Goal: Check status: Check status

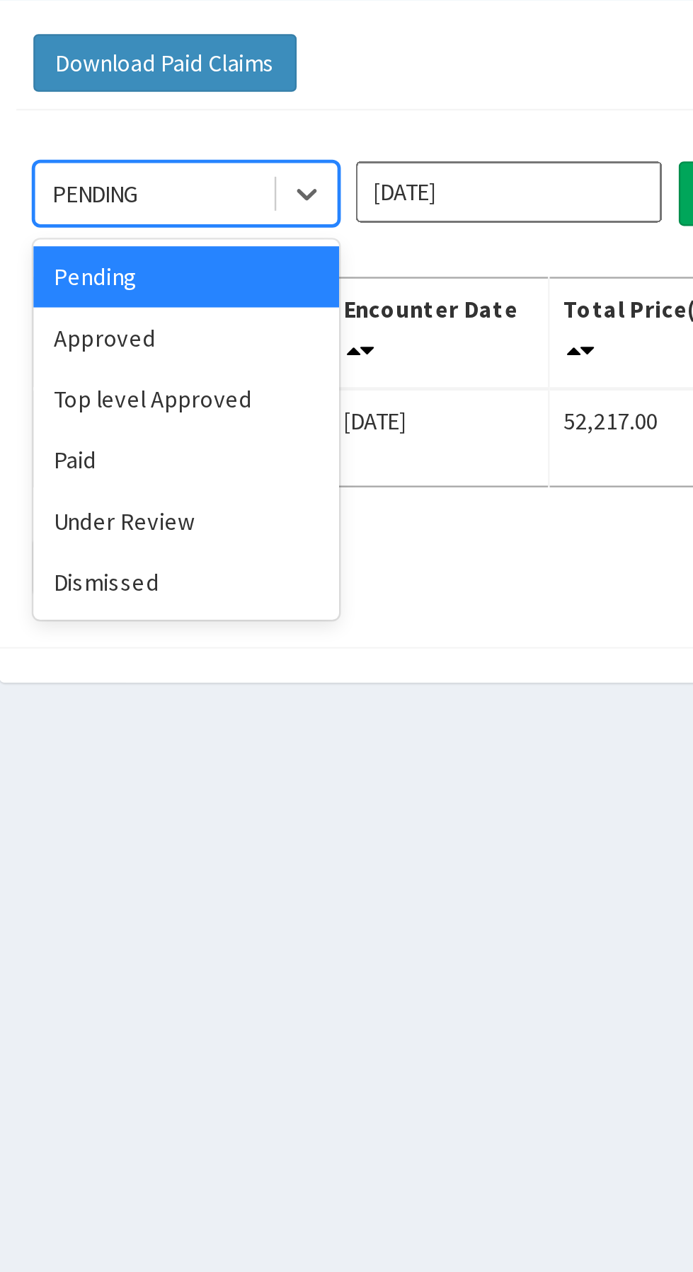
click at [200, 238] on div "Approved" at bounding box center [251, 243] width 127 height 25
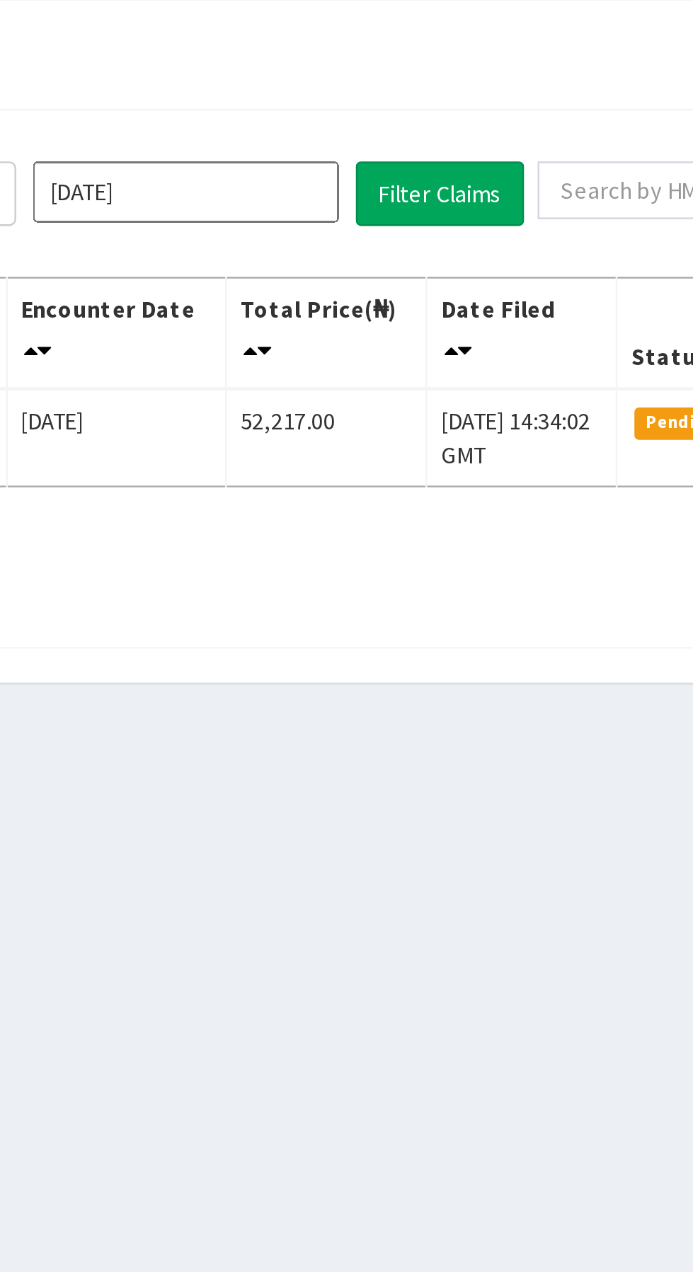
click at [352, 179] on input "[DATE]" at bounding box center [385, 183] width 127 height 25
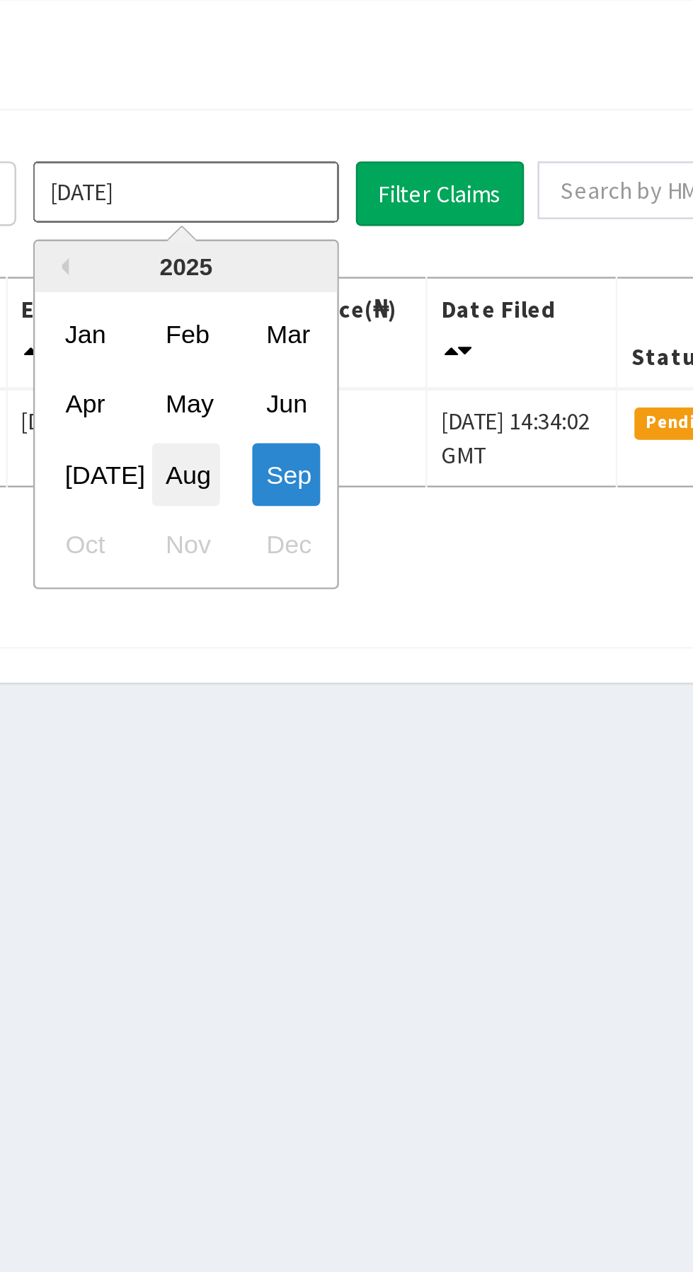
click at [377, 296] on div "Aug" at bounding box center [386, 300] width 28 height 26
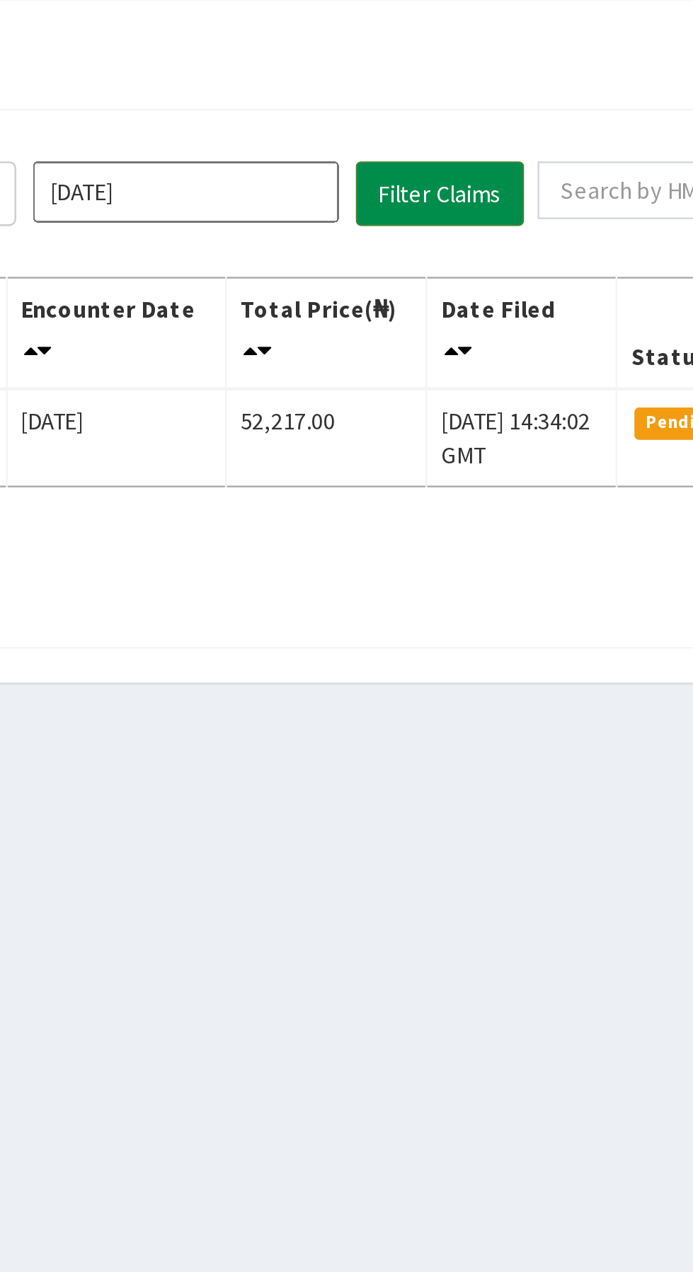
click at [484, 175] on button "Filter Claims" at bounding box center [491, 184] width 70 height 27
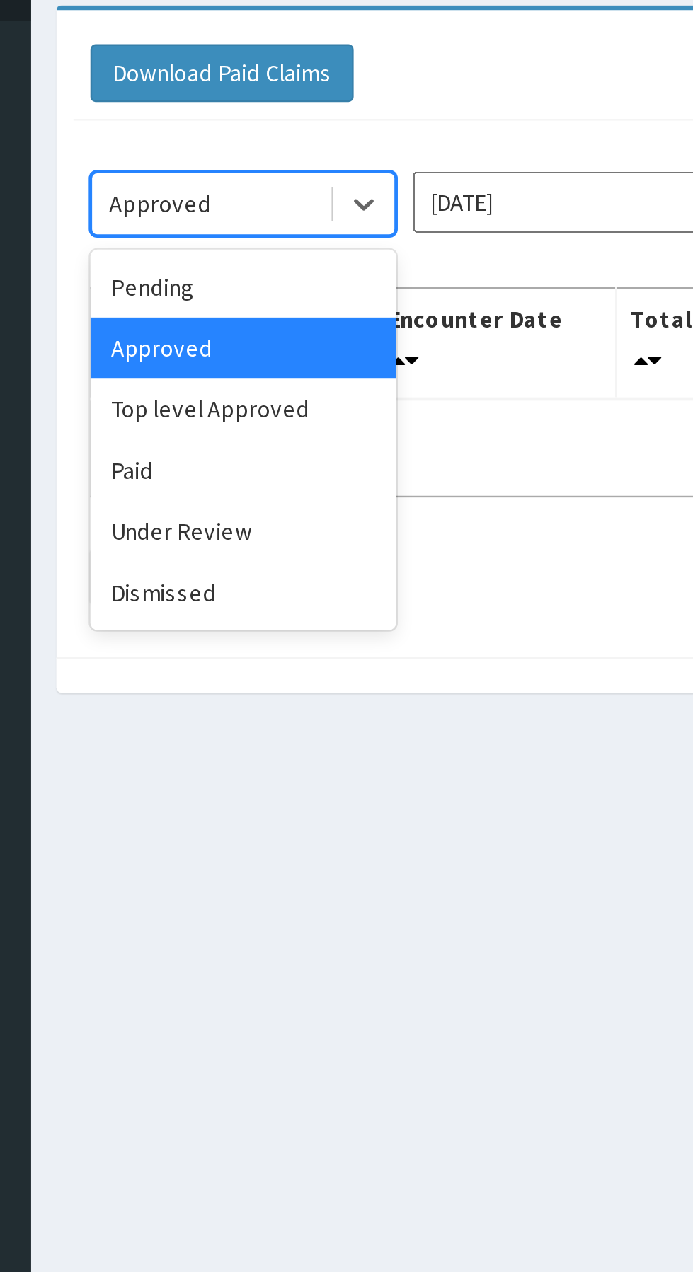
click at [228, 261] on div "Top level Approved" at bounding box center [251, 269] width 127 height 25
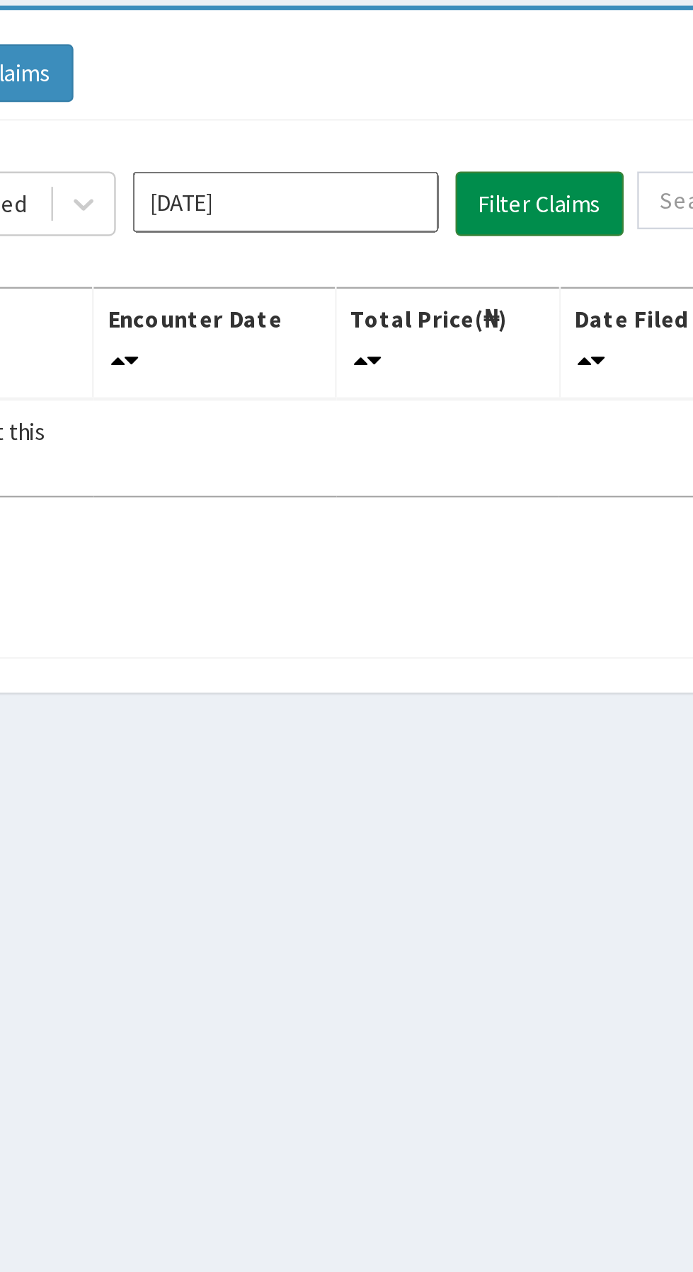
click at [480, 179] on button "Filter Claims" at bounding box center [491, 184] width 70 height 27
click at [479, 174] on button "Filter Claims" at bounding box center [491, 184] width 70 height 27
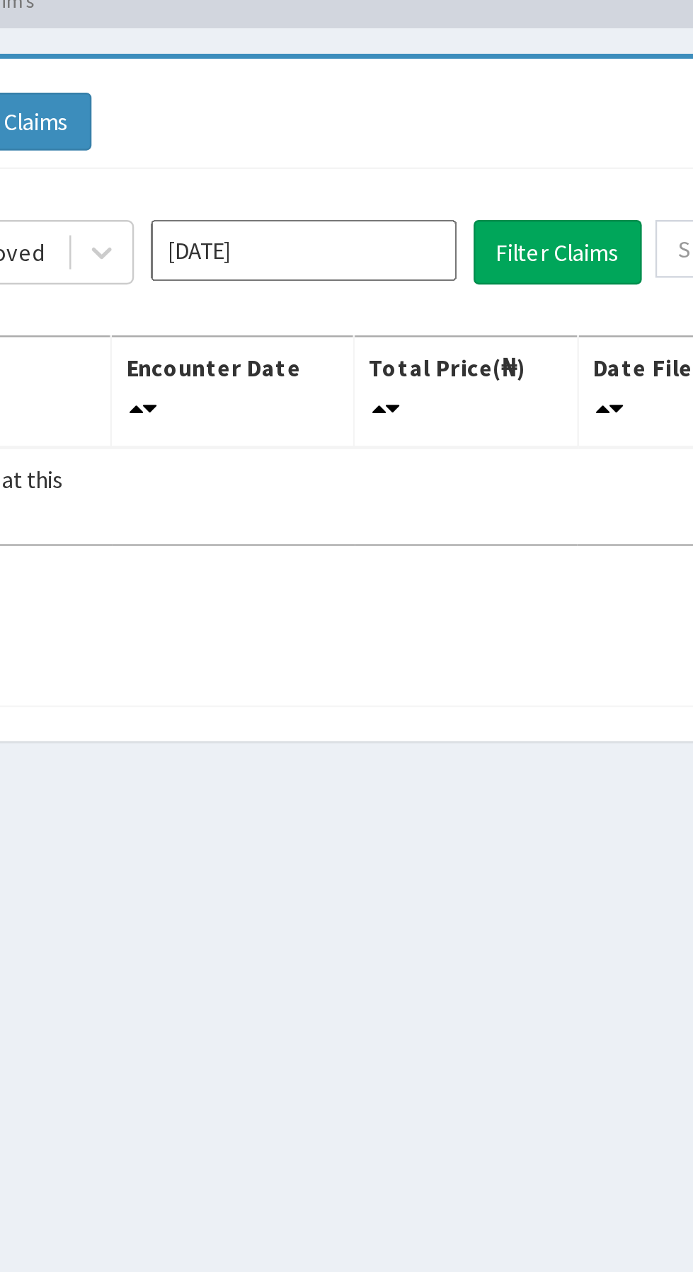
click at [361, 185] on input "Aug 2025" at bounding box center [385, 183] width 127 height 25
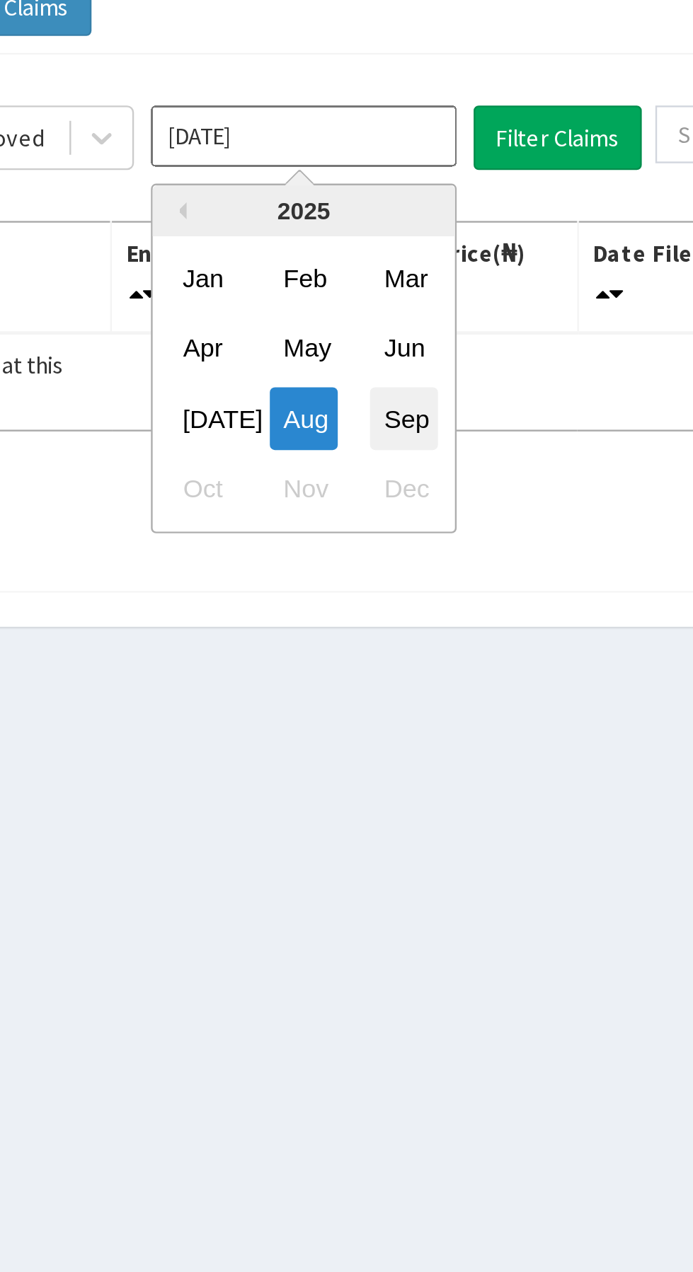
click at [422, 301] on div "Sep" at bounding box center [427, 300] width 28 height 26
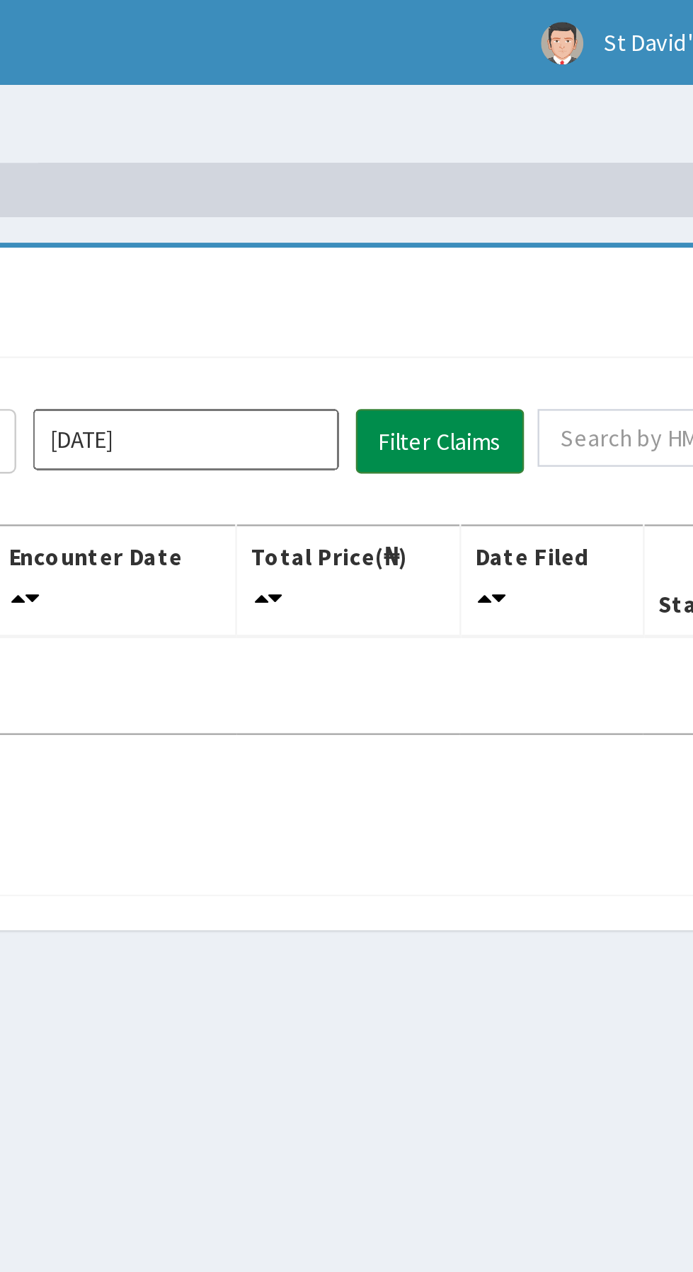
click at [481, 181] on button "Filter Claims" at bounding box center [491, 184] width 70 height 27
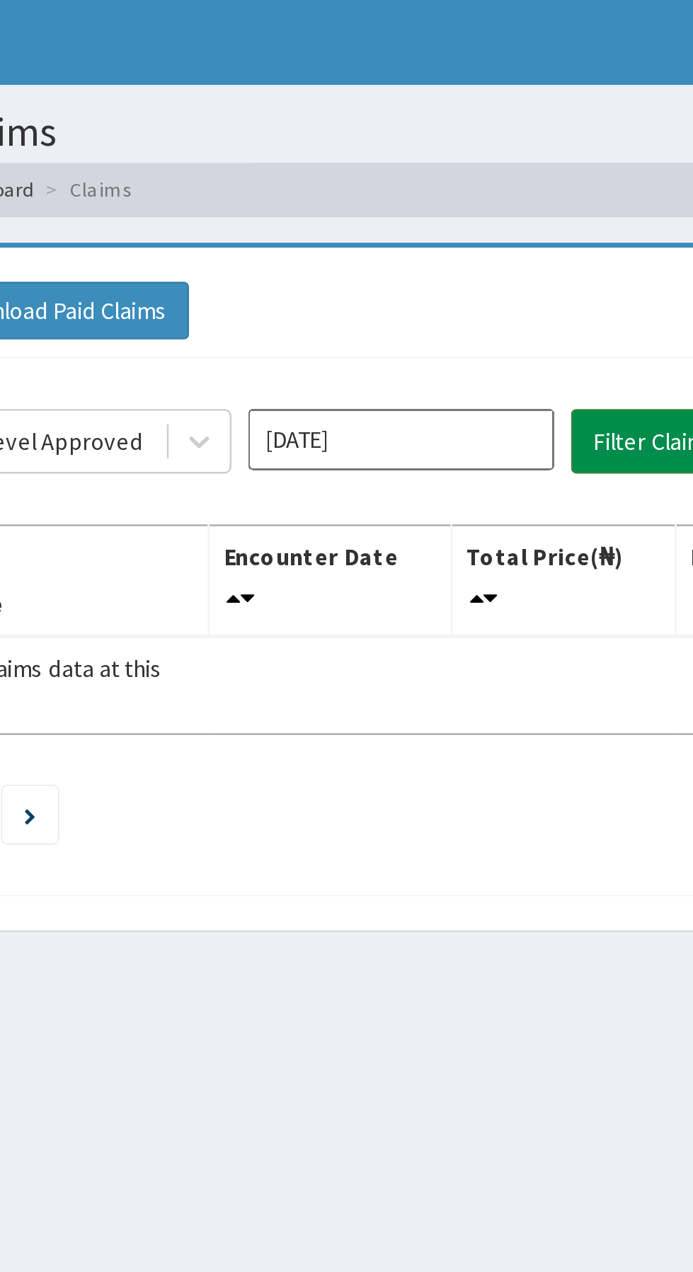
click at [490, 181] on button "Filter Claims" at bounding box center [491, 184] width 70 height 27
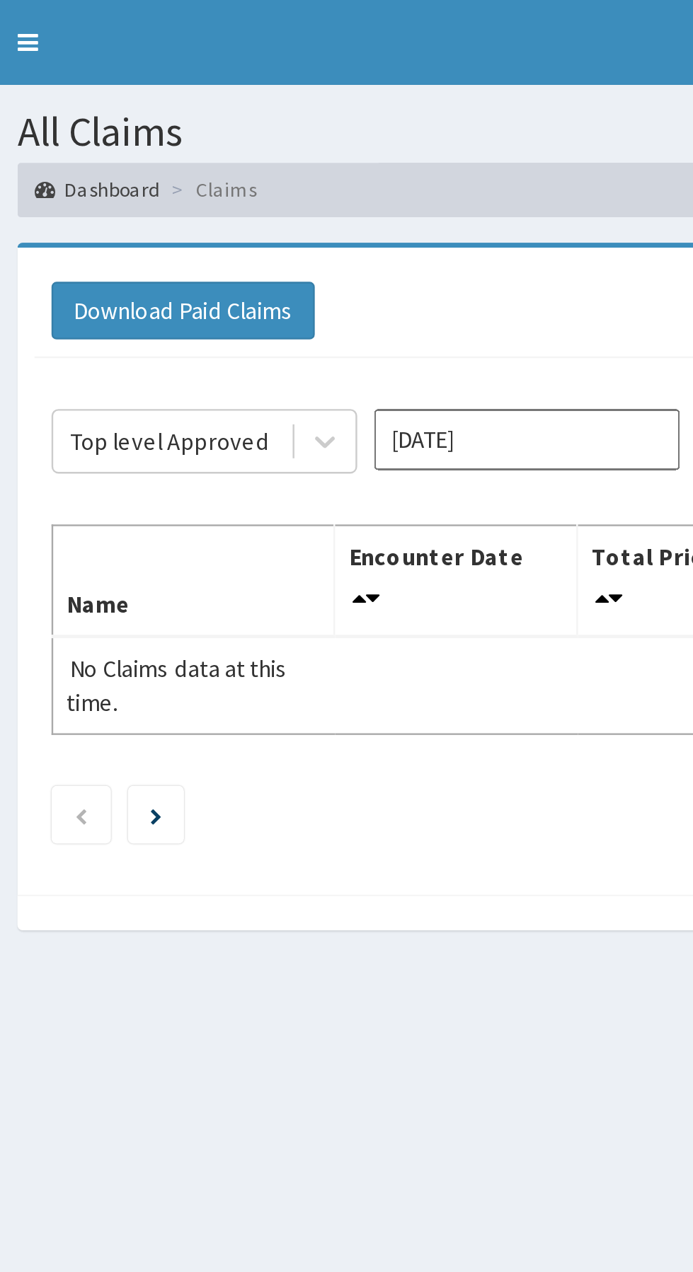
click at [341, 179] on input "[DATE]" at bounding box center [385, 183] width 127 height 25
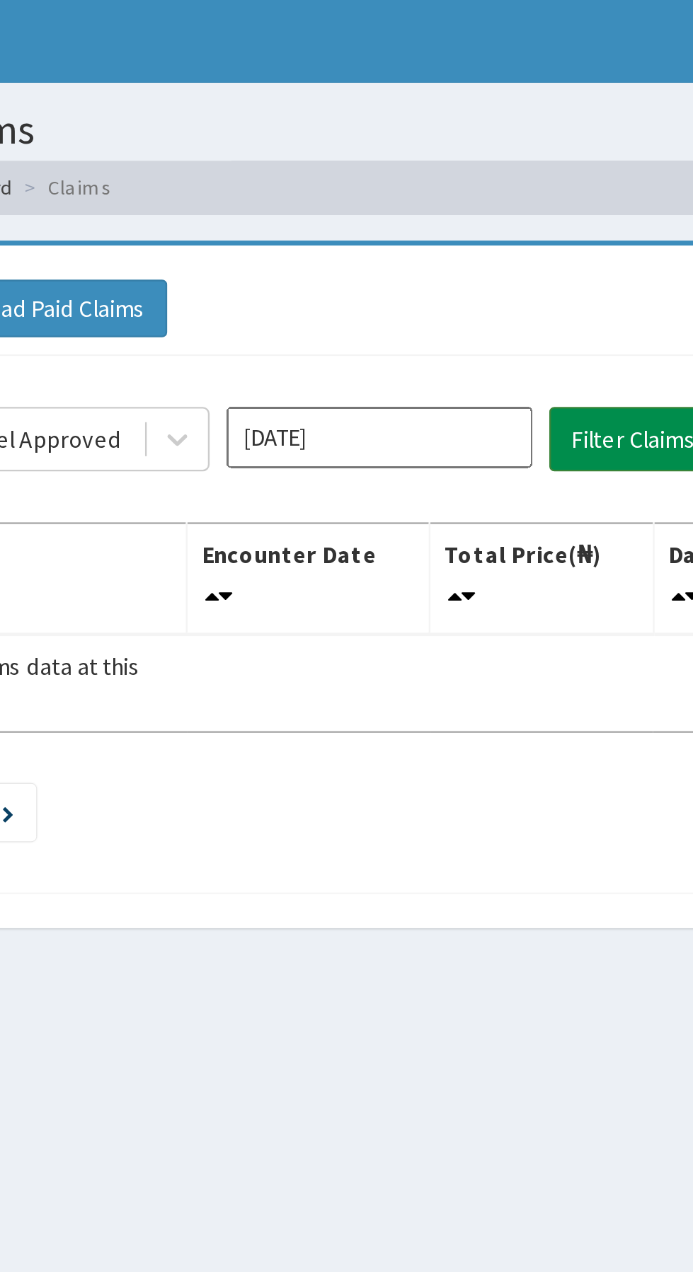
click at [476, 178] on button "Filter Claims" at bounding box center [491, 184] width 70 height 27
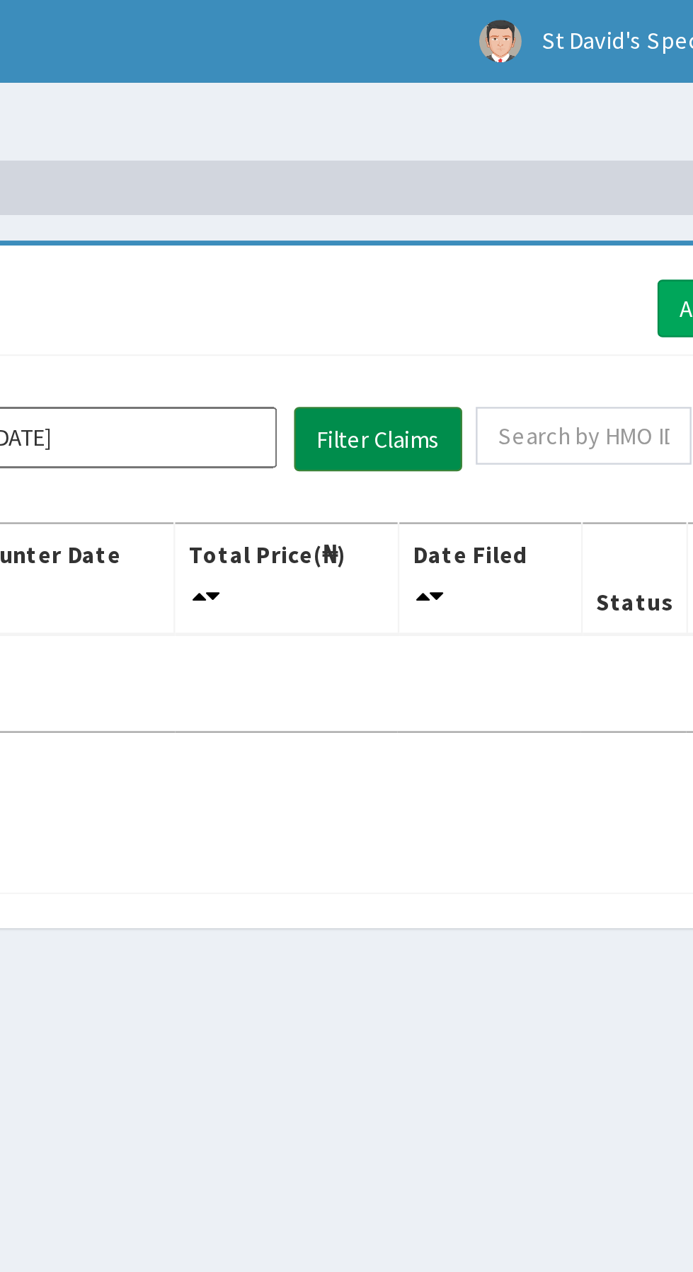
click at [485, 173] on button "Filter Claims" at bounding box center [491, 184] width 70 height 27
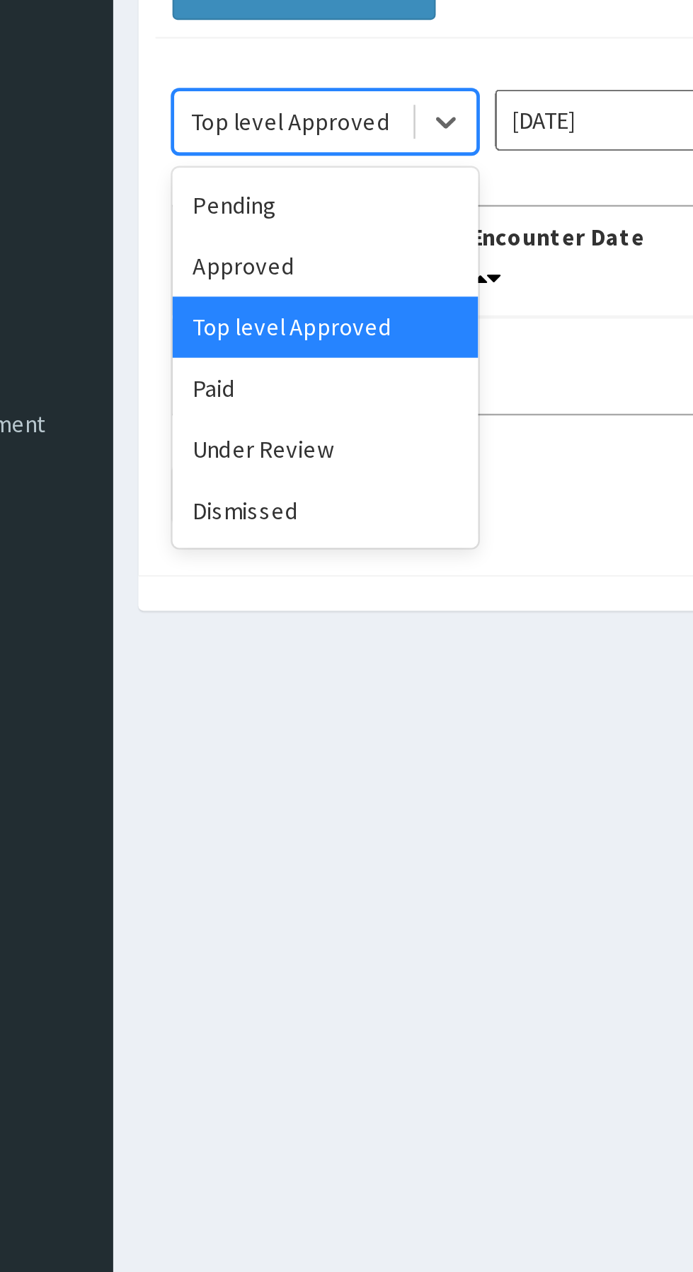
click at [204, 291] on div "Paid" at bounding box center [251, 294] width 127 height 25
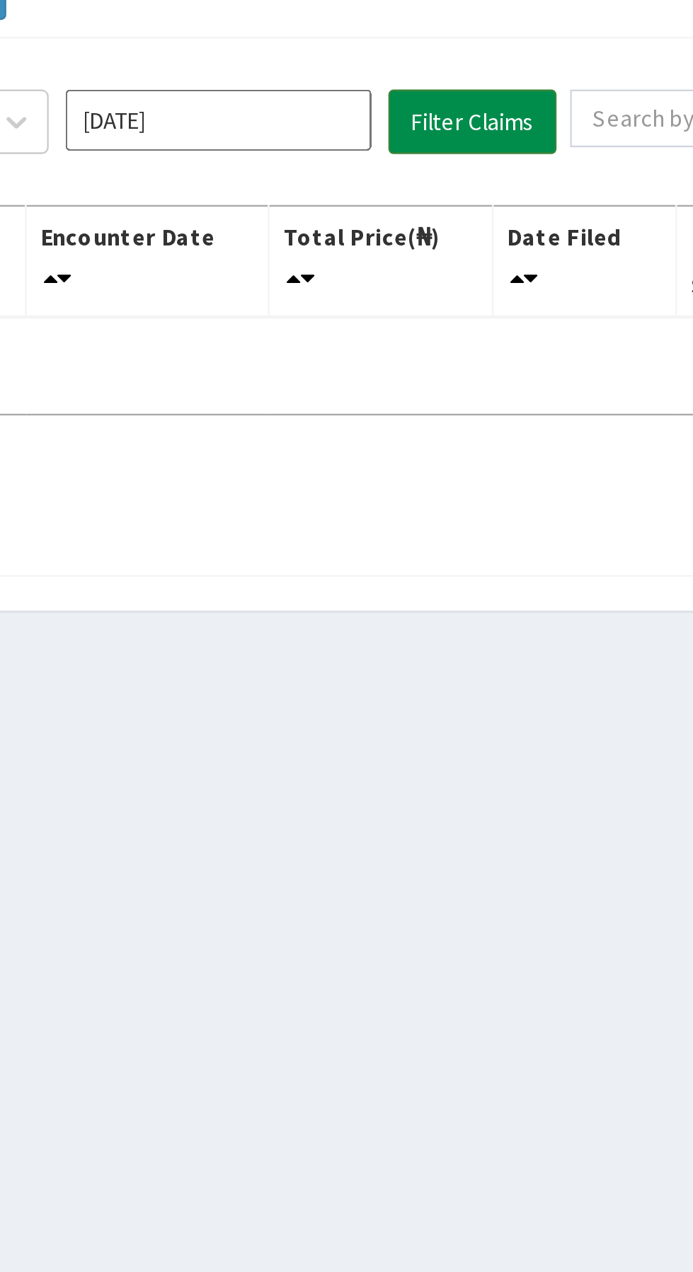
click at [476, 184] on button "Filter Claims" at bounding box center [491, 184] width 70 height 27
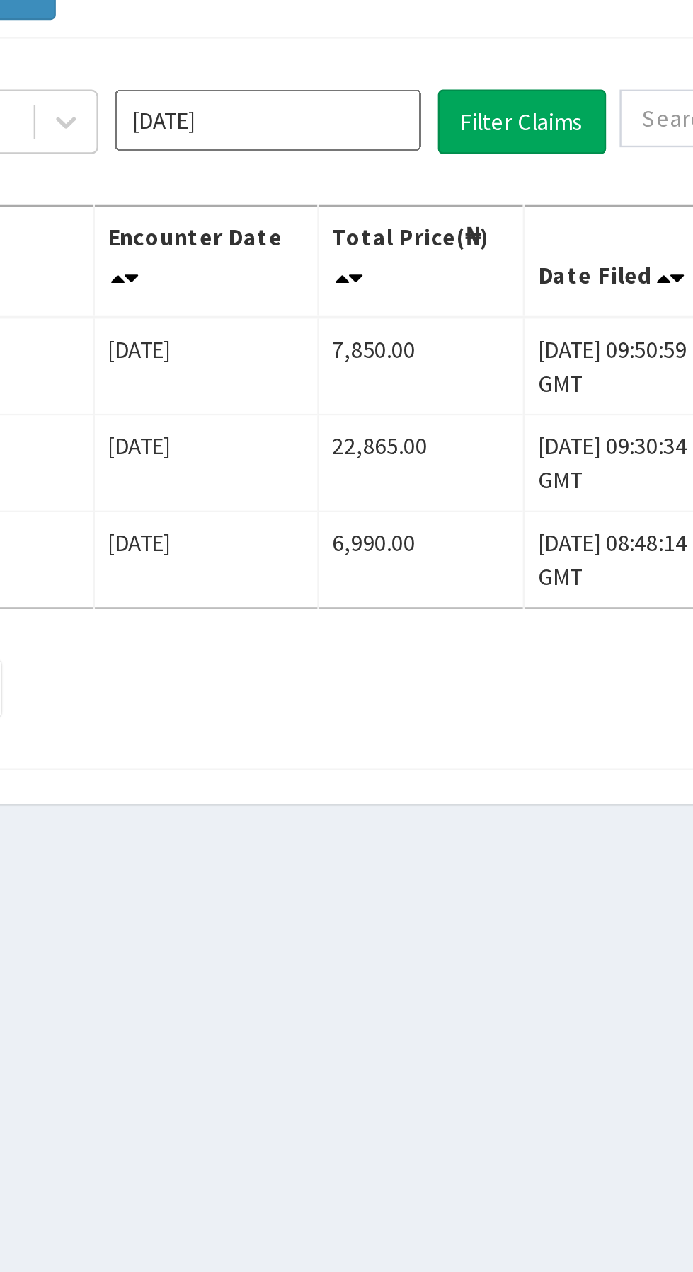
click at [355, 178] on input "[DATE]" at bounding box center [385, 183] width 127 height 25
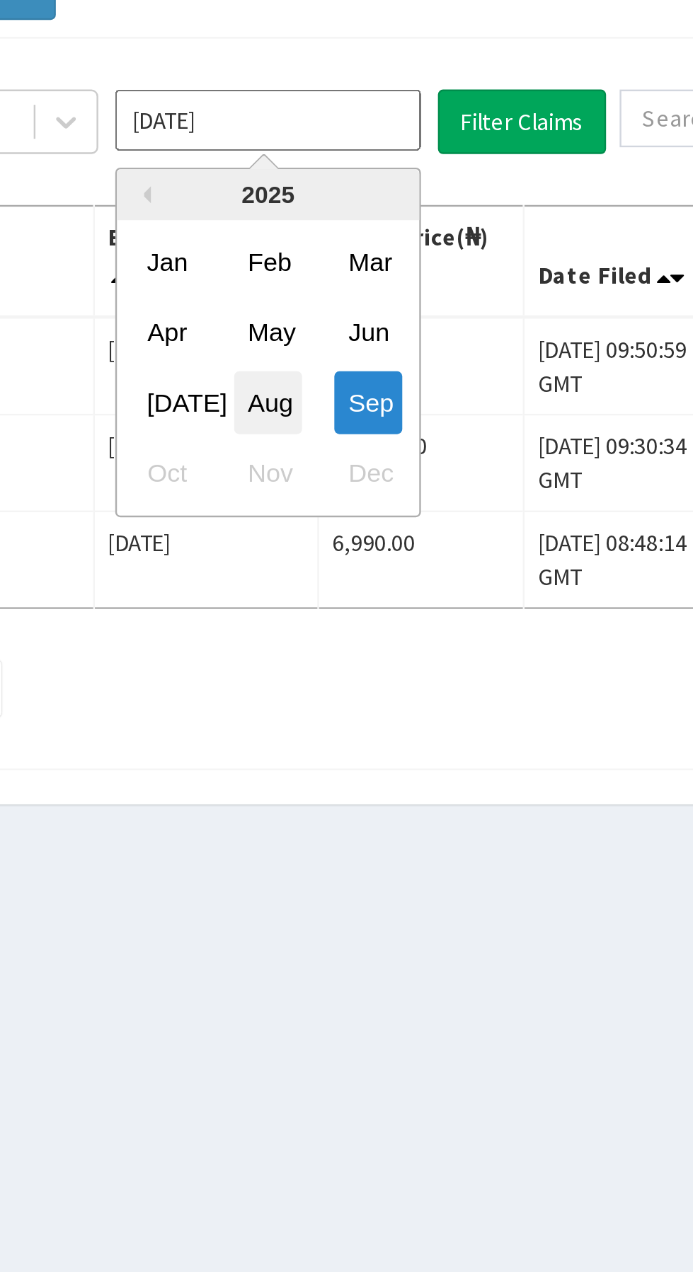
click at [379, 294] on div "Aug" at bounding box center [386, 300] width 28 height 26
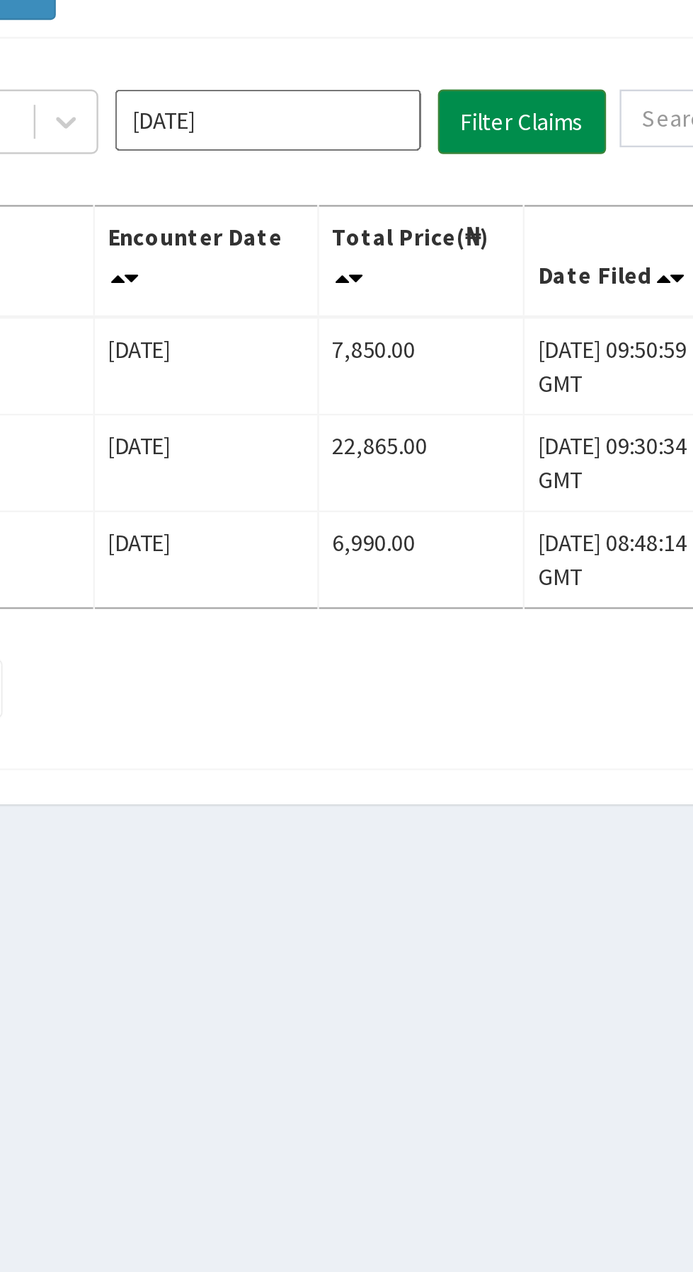
click at [484, 171] on button "Filter Claims" at bounding box center [491, 184] width 70 height 27
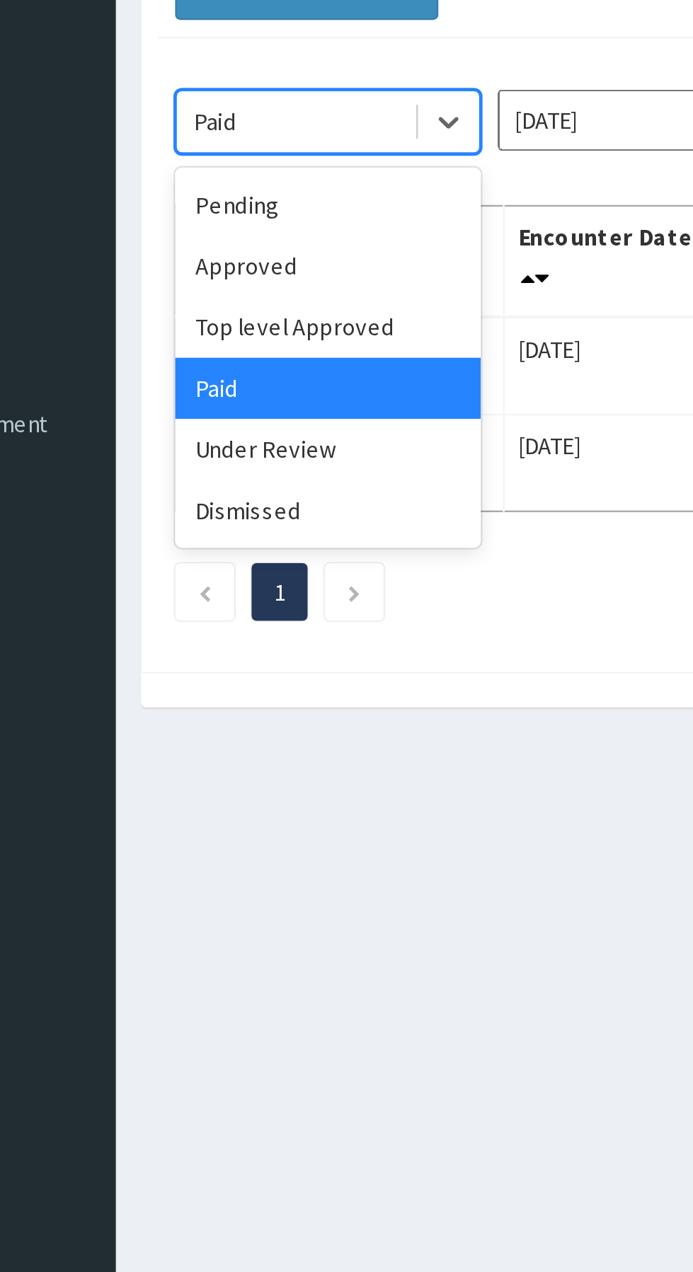
click at [258, 234] on div "Approved" at bounding box center [251, 243] width 127 height 25
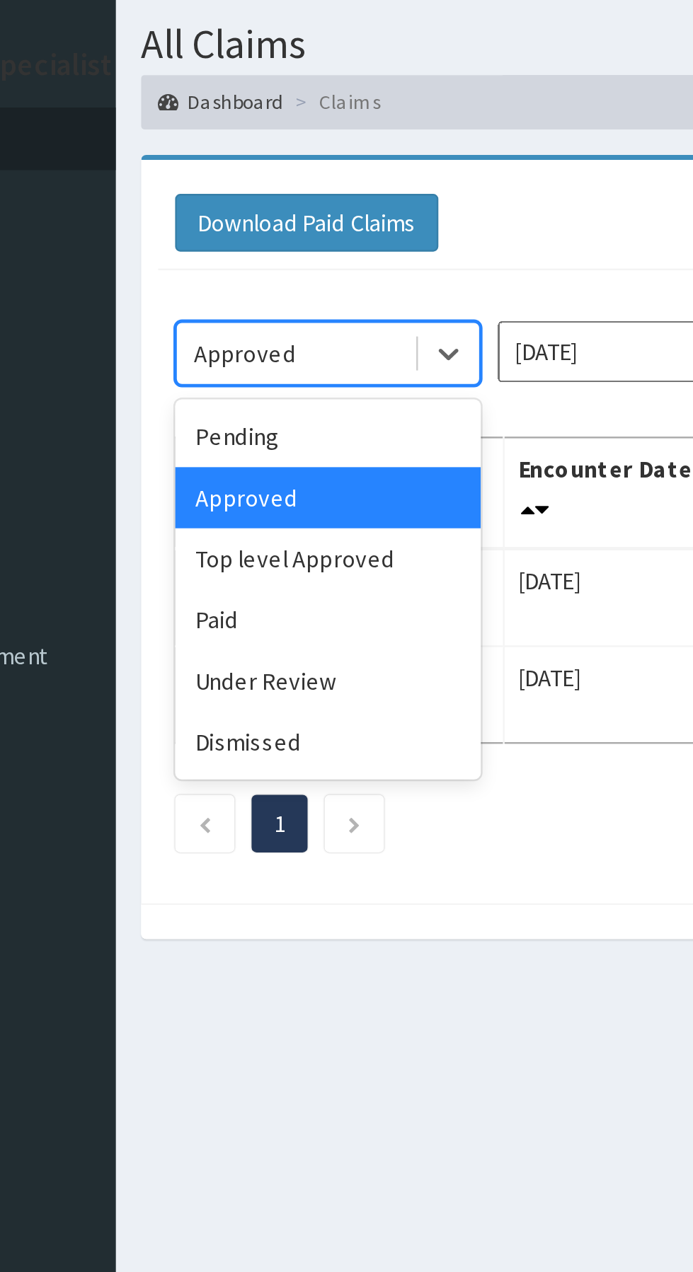
click at [260, 214] on div "Pending" at bounding box center [251, 218] width 127 height 25
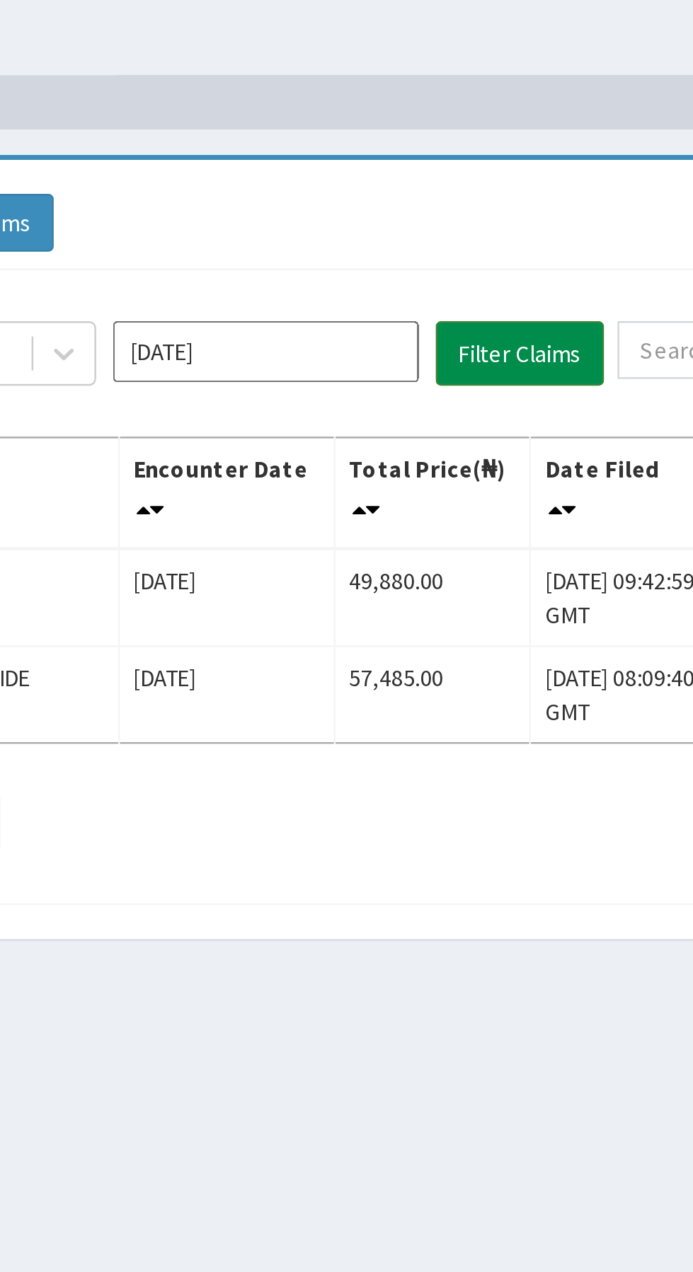
click at [504, 181] on button "Filter Claims" at bounding box center [491, 184] width 70 height 27
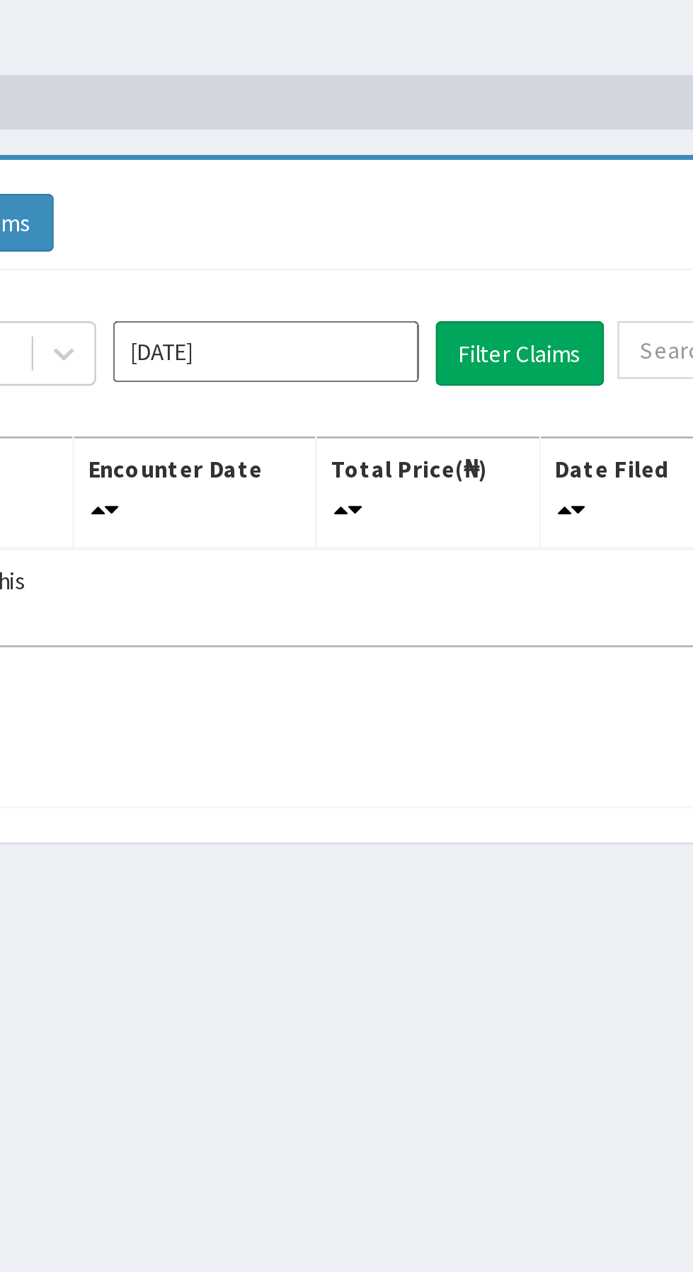
click at [407, 188] on input "Aug 2025" at bounding box center [385, 183] width 127 height 25
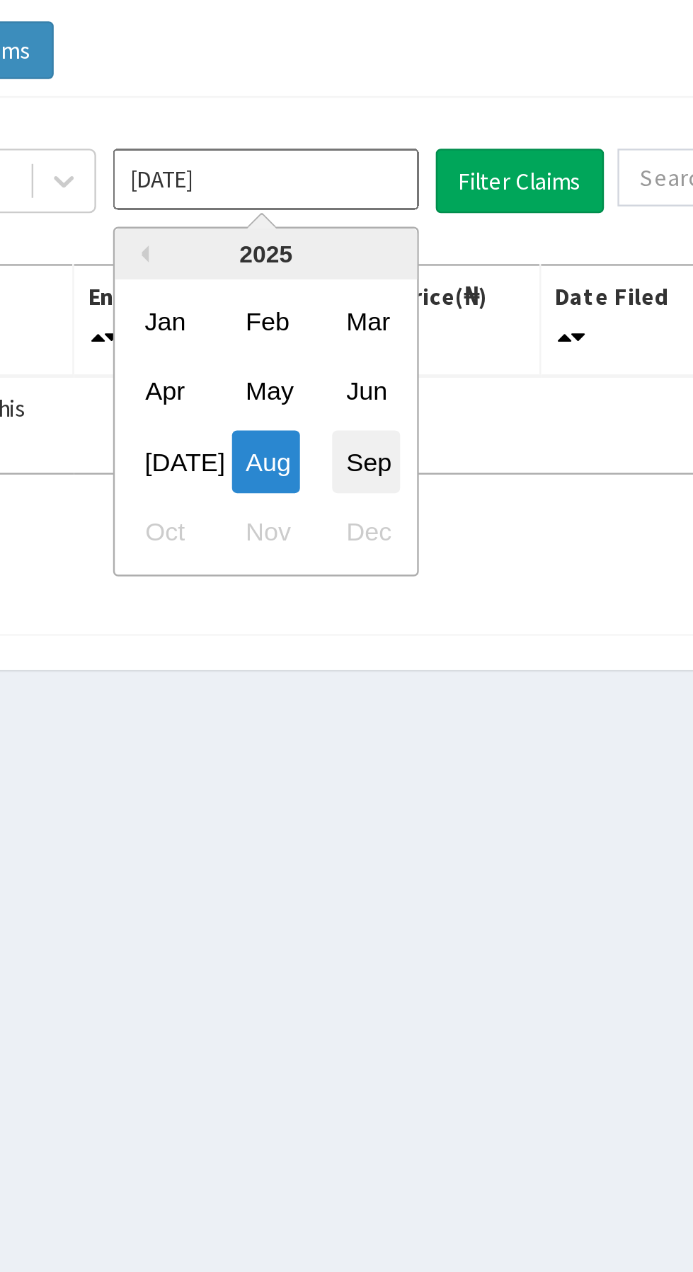
click at [434, 297] on div "Sep" at bounding box center [427, 300] width 28 height 26
type input "[DATE]"
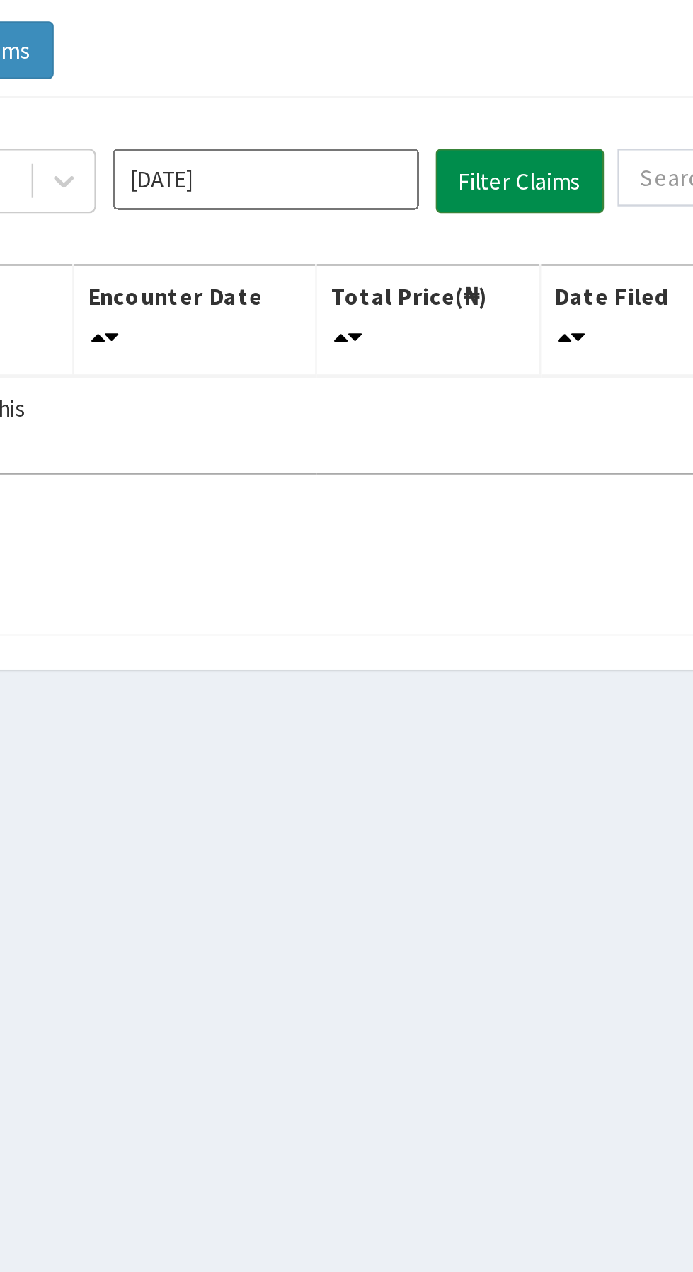
click at [497, 183] on button "Filter Claims" at bounding box center [491, 184] width 70 height 27
